Goal: Answer question/provide support: Share knowledge or assist other users

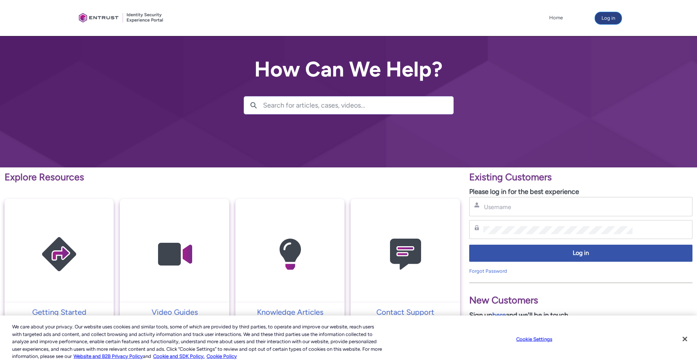
click at [608, 20] on button "Log in" at bounding box center [608, 18] width 27 height 12
click at [502, 211] on input "Username" at bounding box center [557, 207] width 149 height 8
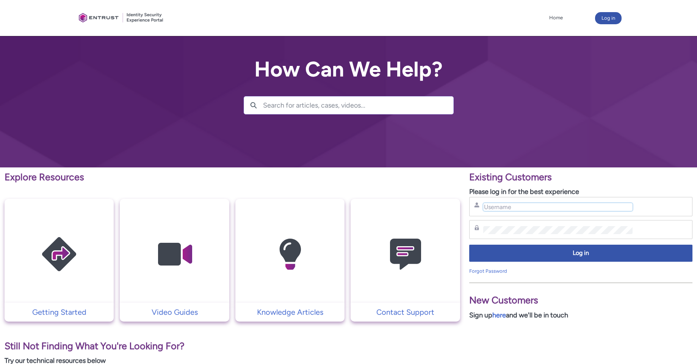
click at [522, 208] on input "Username" at bounding box center [557, 207] width 149 height 8
type input "[EMAIL_ADDRESS][DOMAIN_NAME]"
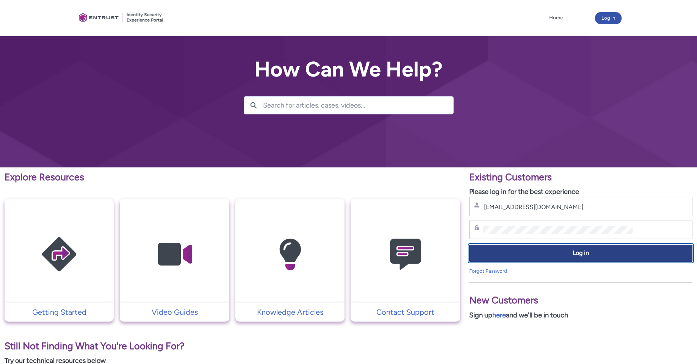
click at [510, 256] on span "Log in" at bounding box center [580, 253] width 213 height 9
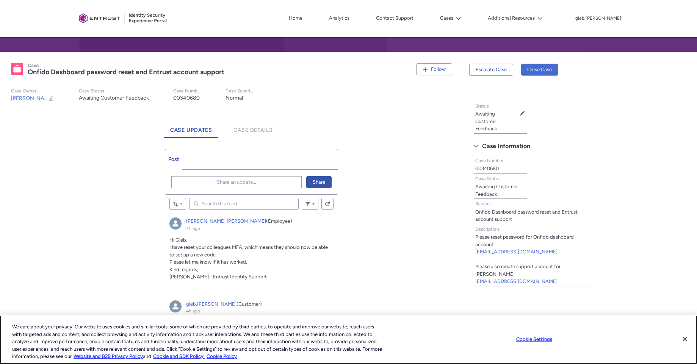
scroll to position [166, 0]
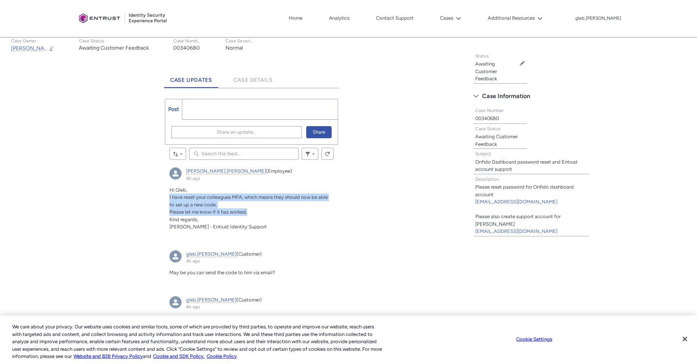
drag, startPoint x: 167, startPoint y: 197, endPoint x: 259, endPoint y: 209, distance: 92.9
click at [259, 209] on article "rita.pinheiro (Employee) 4h ago Actions for this Feed Item Hi Gleb, I have rese…" at bounding box center [251, 202] width 173 height 78
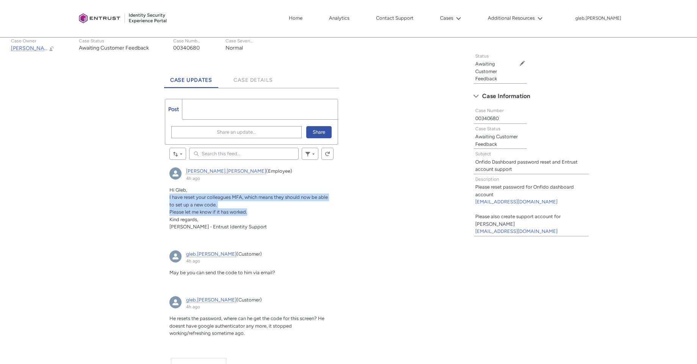
copy div "I have reset your colleagues MFA, which means they should now be able to set up…"
